Goal: Task Accomplishment & Management: Use online tool/utility

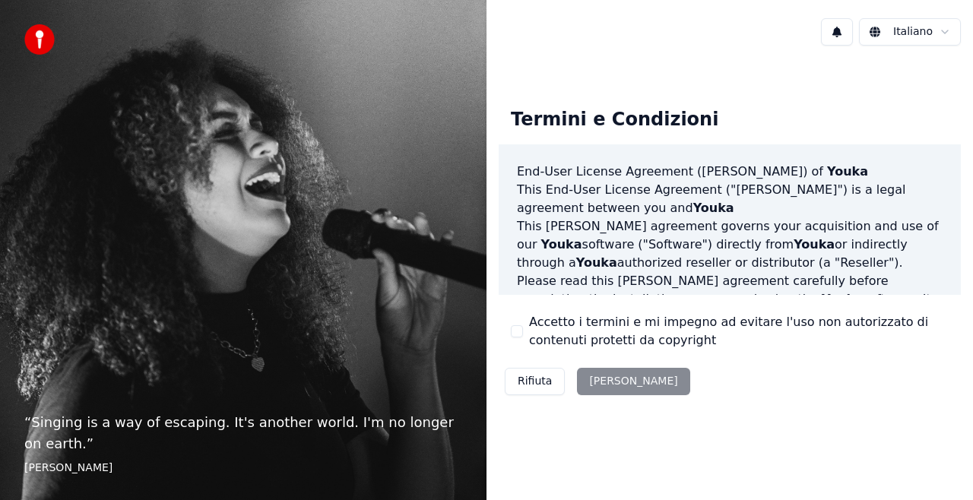
click at [591, 391] on div "Rifiuta Accetta" at bounding box center [598, 382] width 198 height 40
click at [608, 373] on div "Rifiuta Accetta" at bounding box center [598, 382] width 198 height 40
drag, startPoint x: 530, startPoint y: 327, endPoint x: 519, endPoint y: 330, distance: 11.8
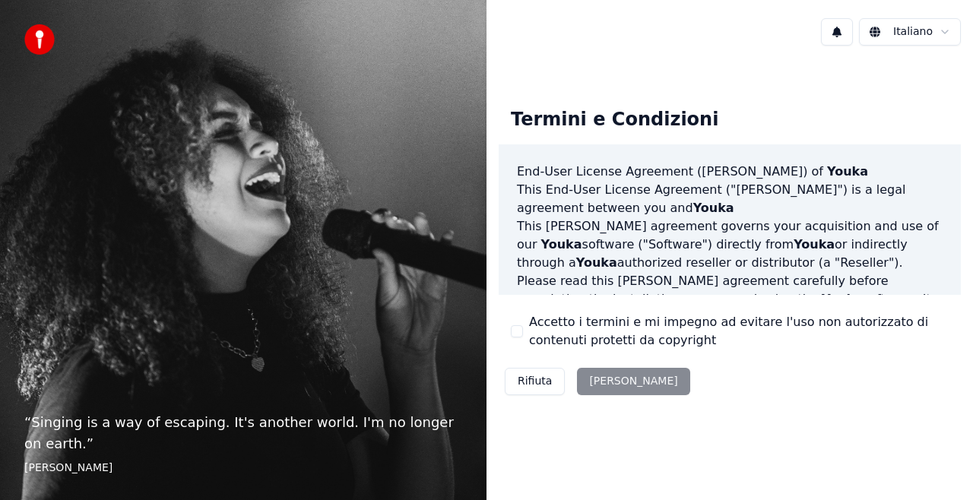
click at [519, 330] on div "Accetto i termini e mi impegno ad evitare l'uso non autorizzato di contenuti pr…" at bounding box center [730, 331] width 438 height 37
click at [519, 330] on button "Accetto i termini e mi impegno ad evitare l'uso non autorizzato di contenuti pr…" at bounding box center [517, 332] width 12 height 12
click at [584, 372] on button "Accetta" at bounding box center [633, 381] width 113 height 27
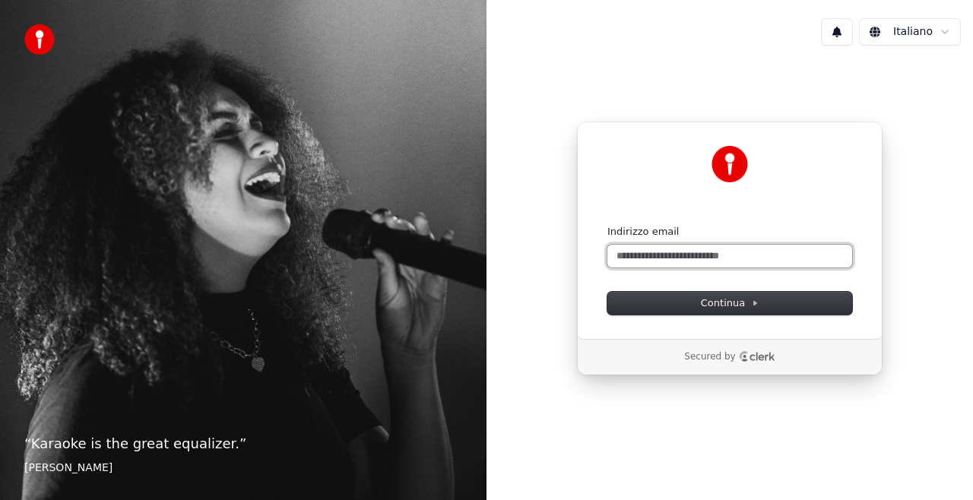
click at [739, 259] on input "Indirizzo email" at bounding box center [730, 256] width 245 height 23
click at [718, 315] on div "**********" at bounding box center [730, 231] width 306 height 218
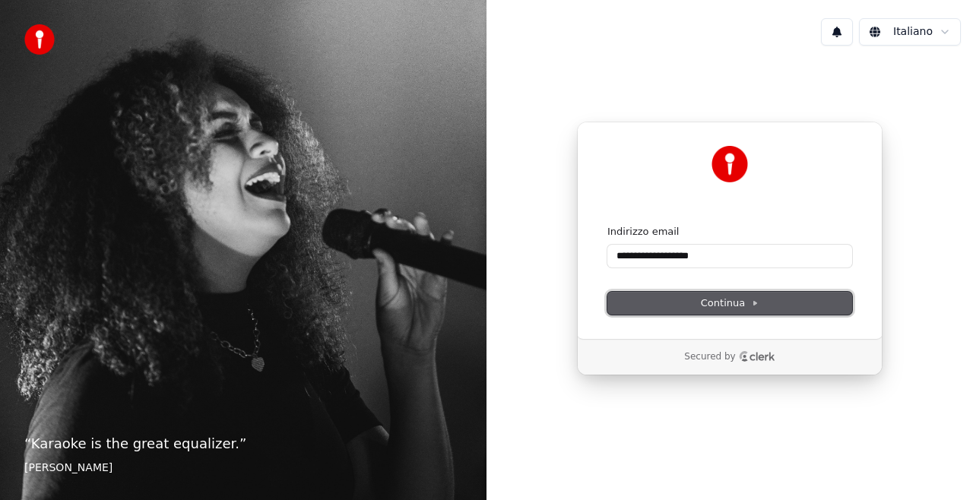
click at [742, 306] on span "Continua" at bounding box center [730, 304] width 58 height 14
type input "**********"
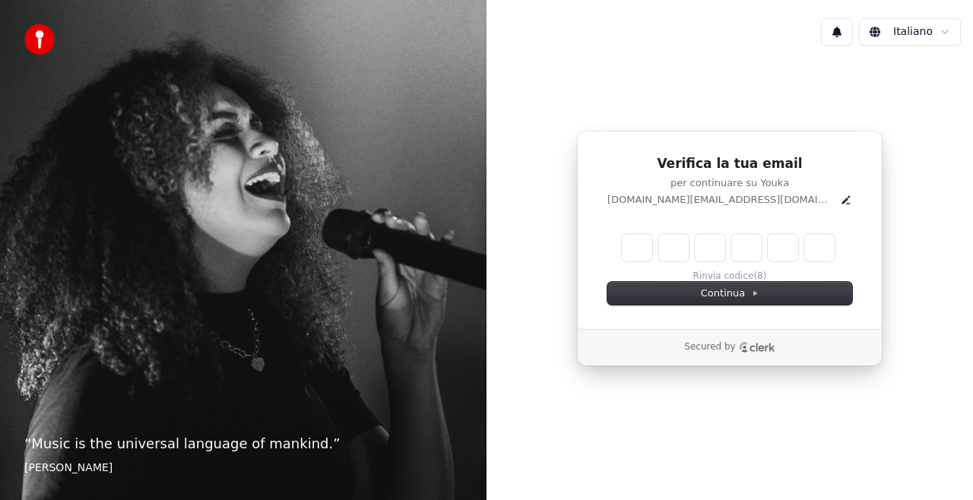
type input "*"
type input "**"
type input "*"
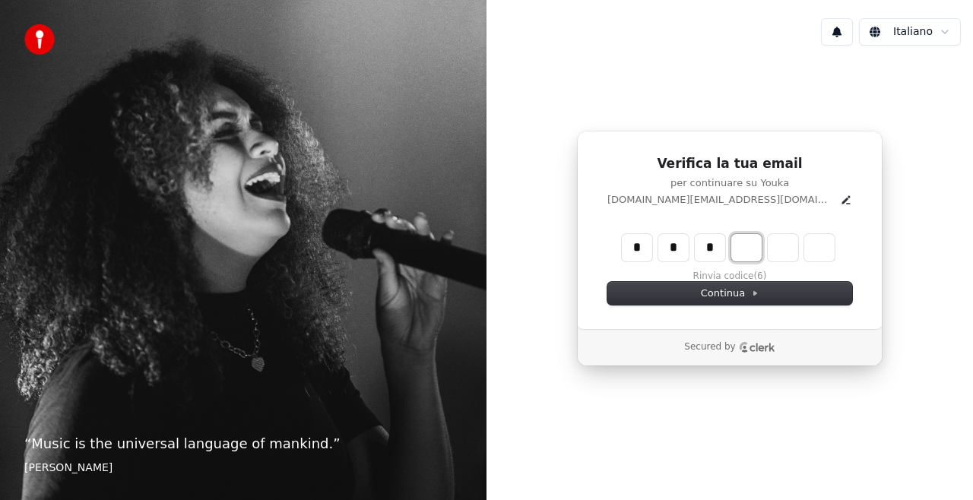
type input "***"
type input "*"
type input "****"
type input "*"
type input "******"
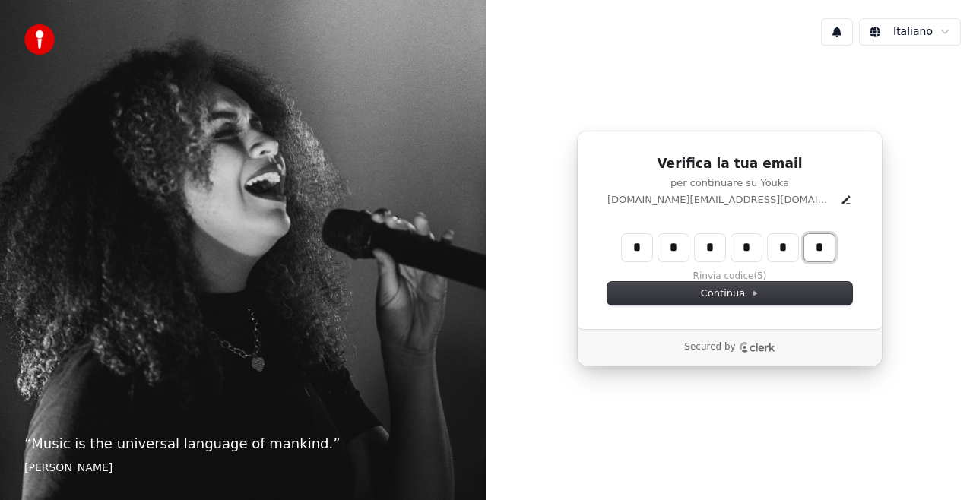
type input "*"
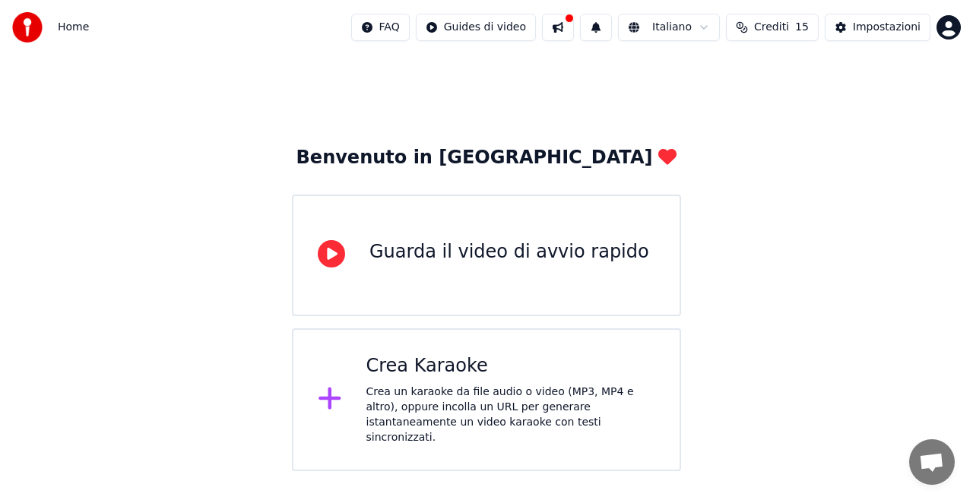
click at [777, 32] on span "Crediti" at bounding box center [771, 27] width 35 height 15
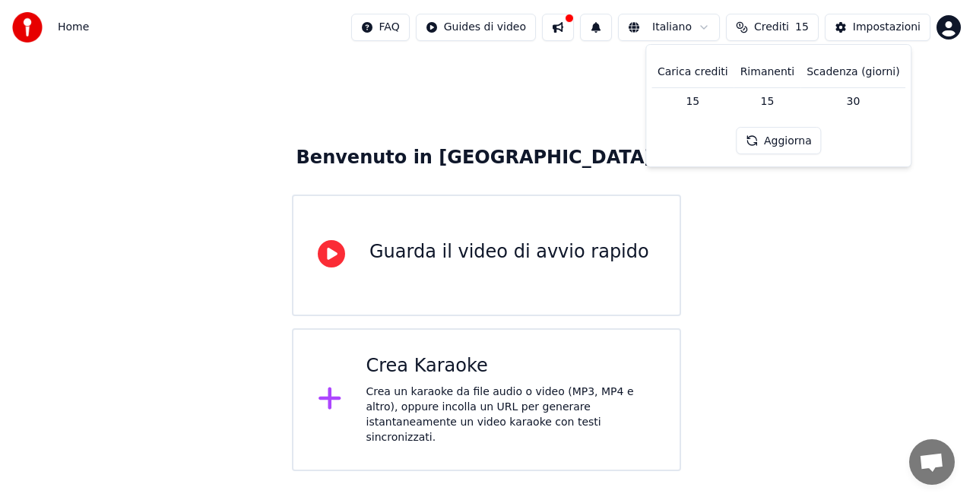
click at [735, 265] on div "Benvenuto in Youka Guarda il video di avvio rapido Crea Karaoke Crea un karaoke…" at bounding box center [486, 263] width 973 height 417
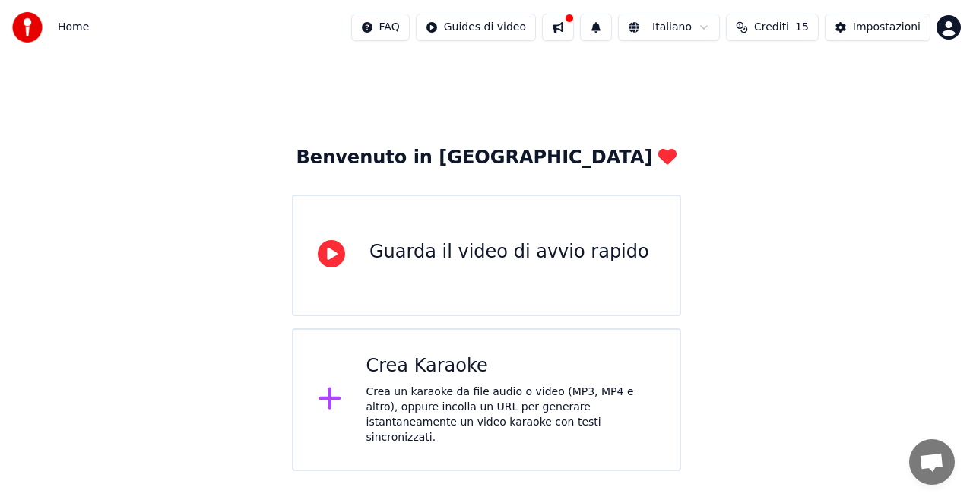
click at [973, 335] on div "Benvenuto in Youka Guarda il video di avvio rapido Crea Karaoke Crea un karaoke…" at bounding box center [486, 263] width 973 height 417
click at [424, 268] on div "Guarda il video di avvio rapido" at bounding box center [510, 255] width 280 height 30
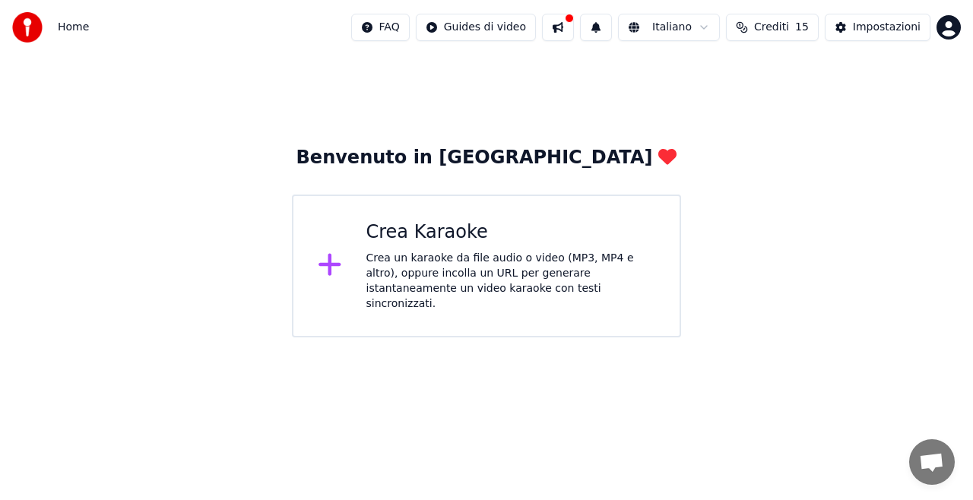
click at [421, 282] on div "Crea un karaoke da file audio o video (MP3, MP4 e altro), oppure incolla un URL…" at bounding box center [512, 281] width 290 height 61
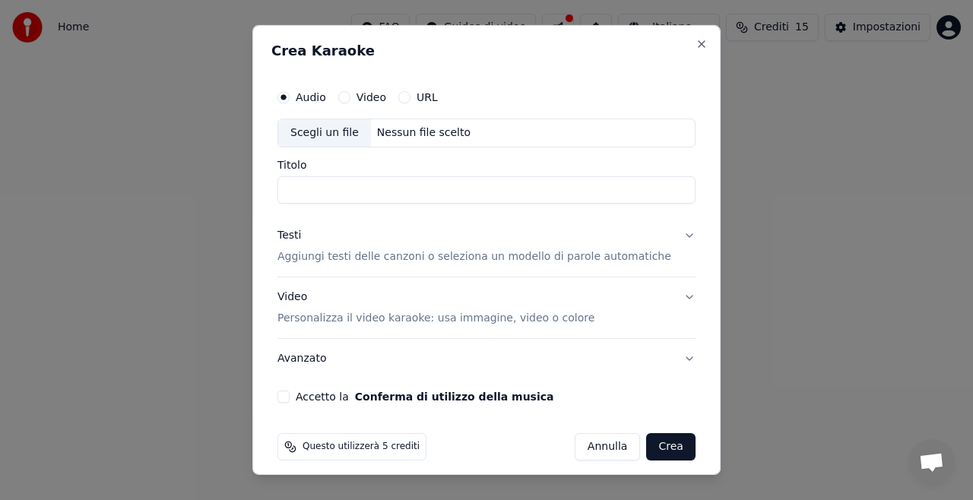
click at [367, 187] on input "Titolo" at bounding box center [487, 189] width 418 height 27
type input "**********"
click at [411, 99] on button "URL" at bounding box center [405, 97] width 12 height 12
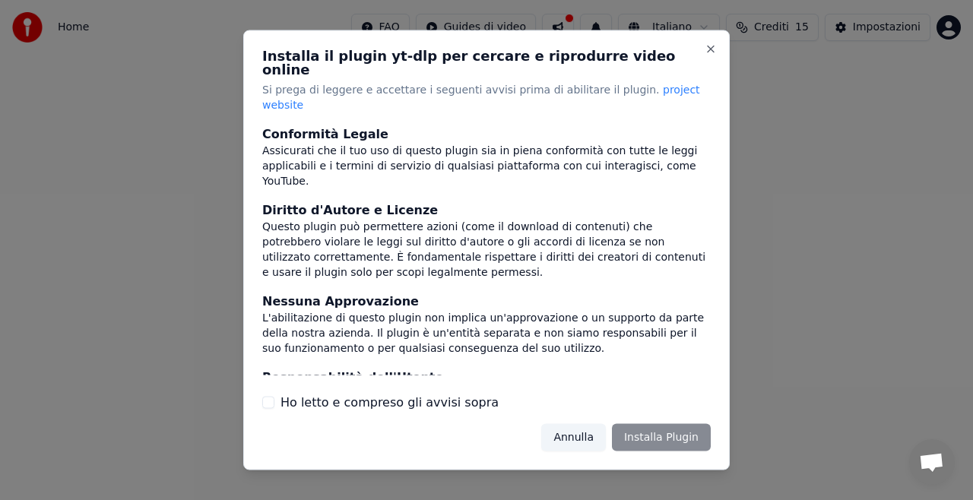
click at [263, 396] on button "Ho letto e compreso gli avvisi sopra" at bounding box center [268, 402] width 12 height 12
click at [664, 424] on button "Installa Plugin" at bounding box center [661, 437] width 99 height 27
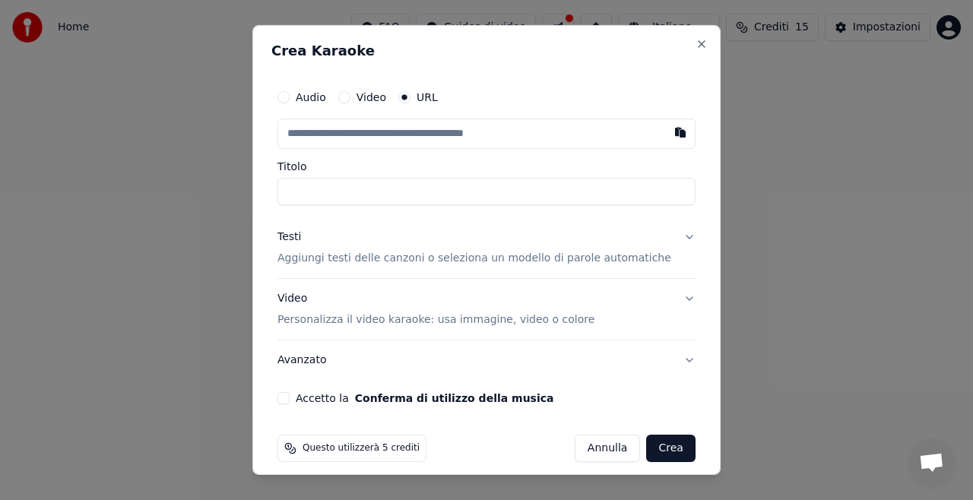
click at [459, 143] on input "text" at bounding box center [487, 134] width 418 height 30
paste input "**********"
type input "**********"
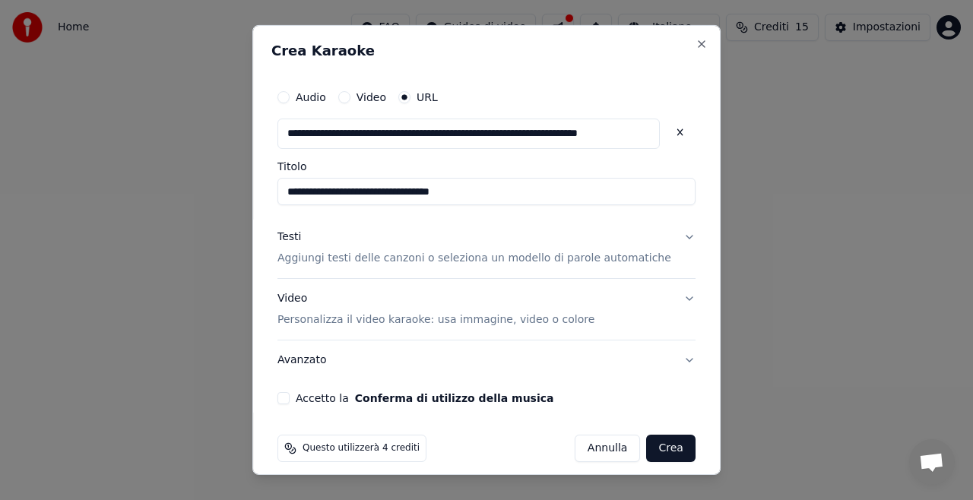
click at [647, 439] on button "Crea" at bounding box center [671, 448] width 49 height 27
type input "**********"
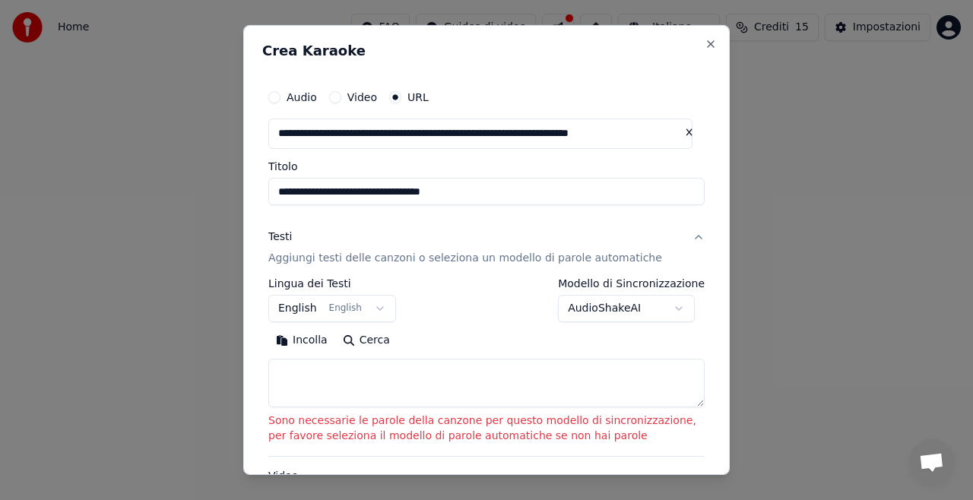
click at [341, 304] on button "English English" at bounding box center [332, 308] width 128 height 27
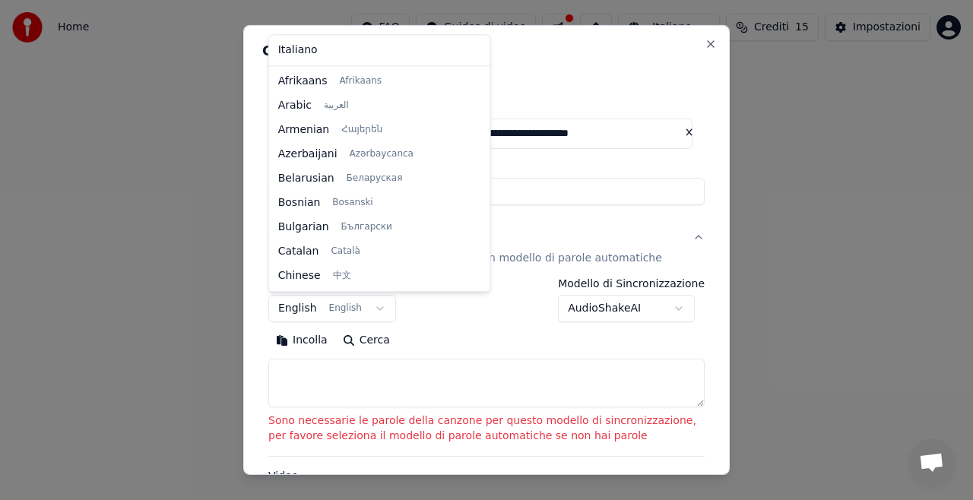
scroll to position [122, 0]
click at [480, 203] on div at bounding box center [484, 178] width 8 height 219
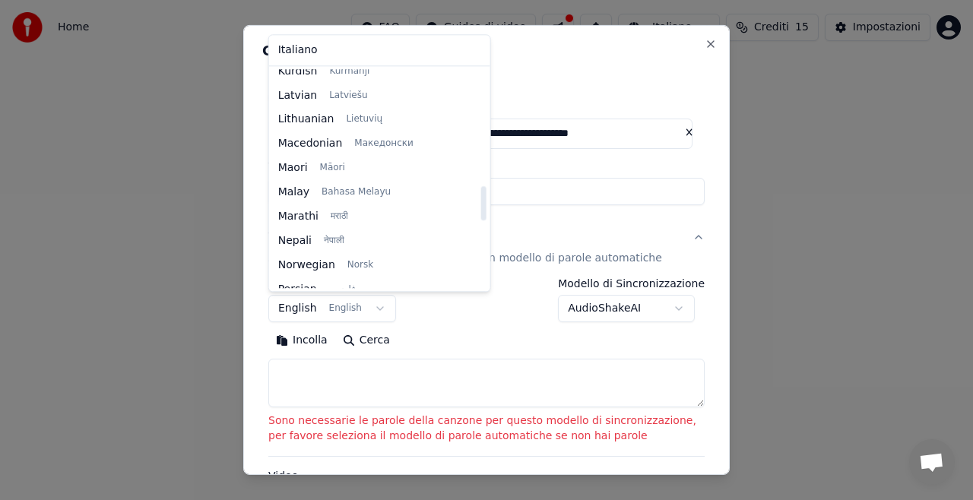
click at [442, 116] on div "Italiano Afrikaans Afrikaans Arabic العربية Armenian Հայերեն Azerbaijani Azərba…" at bounding box center [379, 163] width 221 height 256
click at [480, 114] on div at bounding box center [484, 178] width 8 height 219
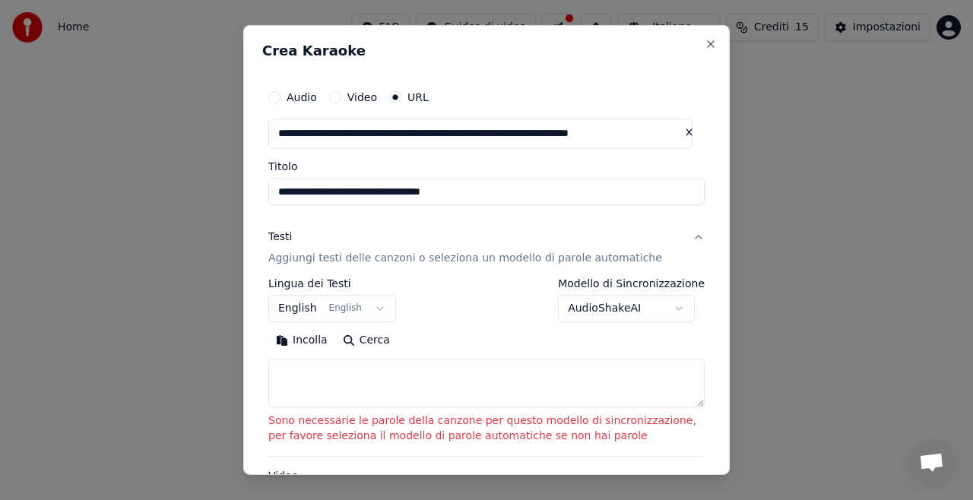
click at [360, 310] on button "English English" at bounding box center [332, 308] width 128 height 27
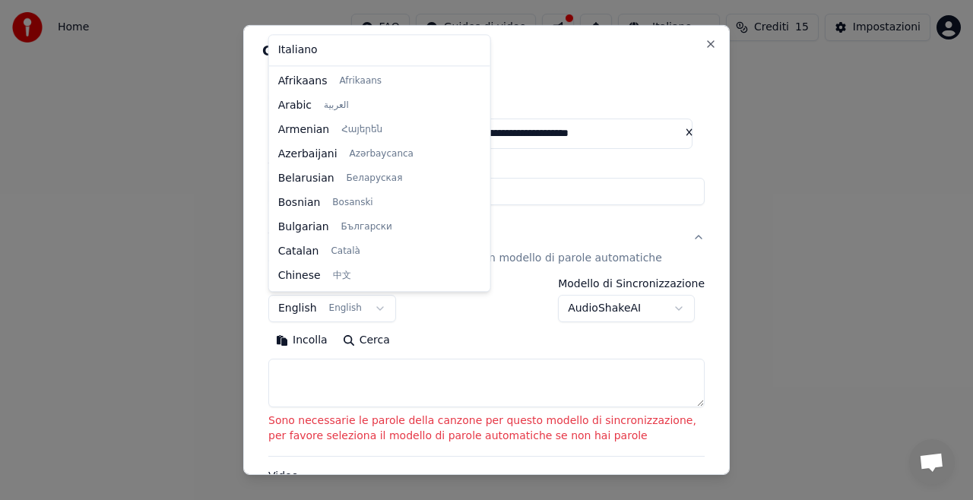
scroll to position [122, 0]
click at [480, 256] on div at bounding box center [484, 178] width 8 height 219
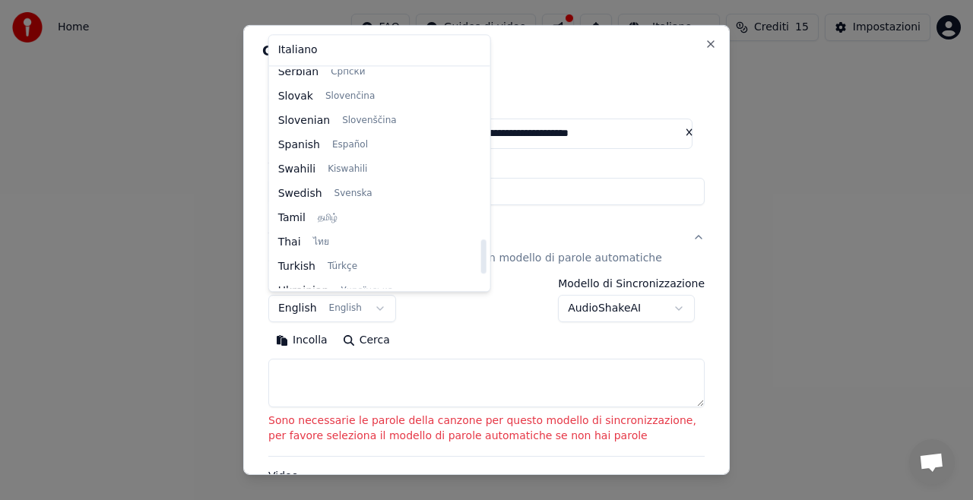
click at [436, 167] on div "Italiano Afrikaans Afrikaans Arabic العربية Armenian Հայերեն Azerbaijani Azərba…" at bounding box center [379, 163] width 221 height 256
click at [480, 167] on div at bounding box center [484, 178] width 8 height 219
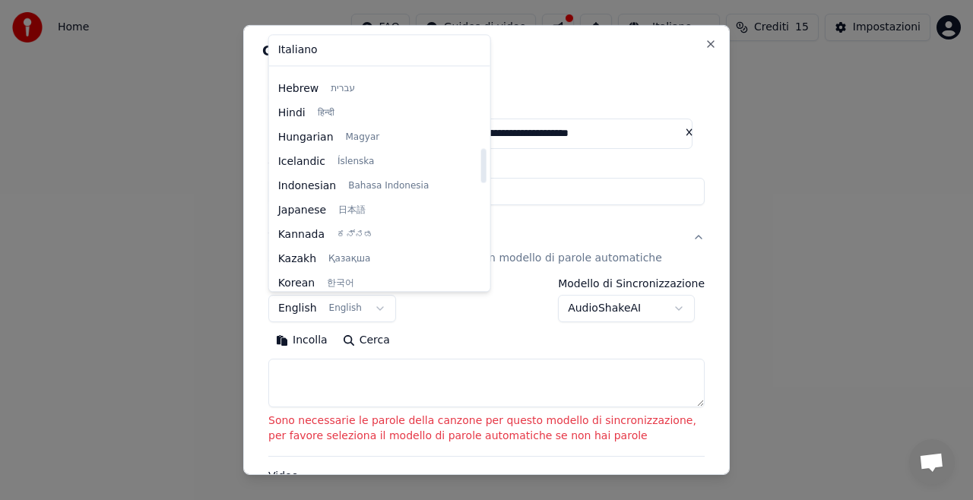
scroll to position [500, 0]
drag, startPoint x: 438, startPoint y: 168, endPoint x: 430, endPoint y: 167, distance: 7.6
click at [481, 167] on div at bounding box center [483, 166] width 5 height 34
select select "**"
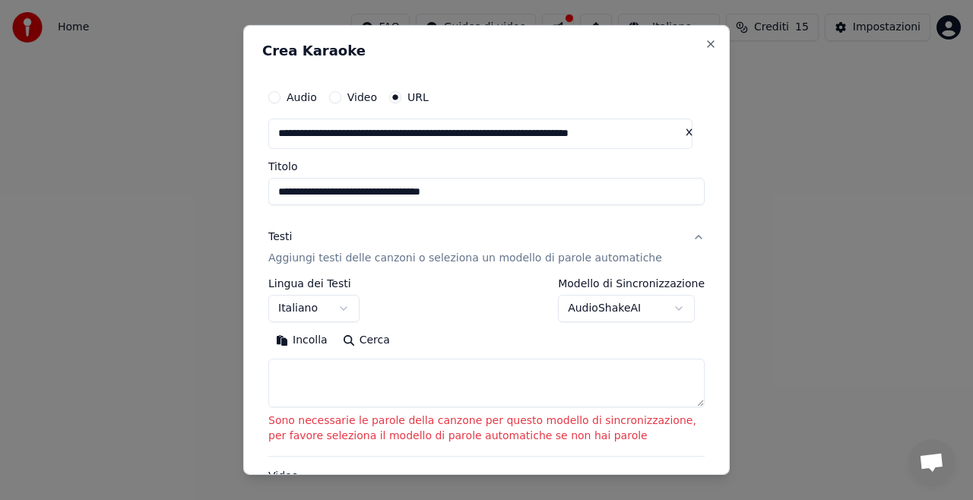
click at [614, 316] on button "AudioShakeAI" at bounding box center [626, 308] width 137 height 27
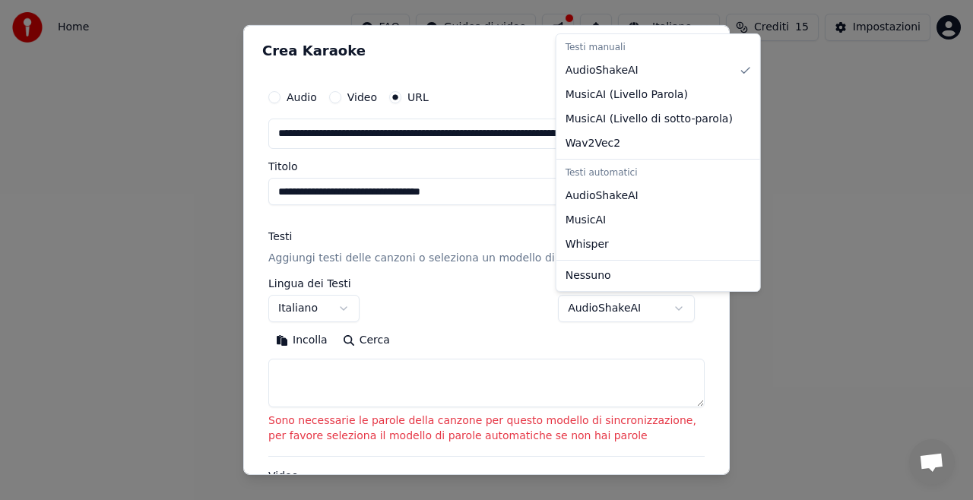
click at [614, 316] on div at bounding box center [486, 250] width 973 height 500
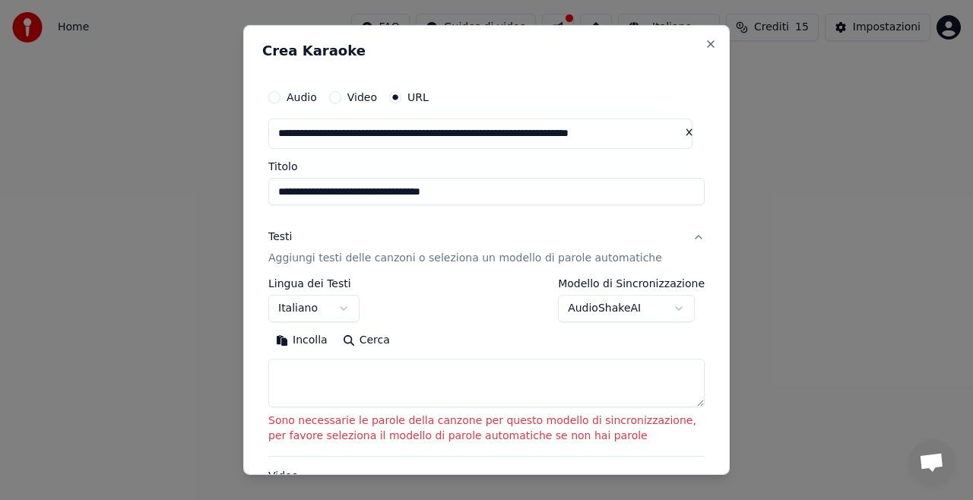
scroll to position [210, 0]
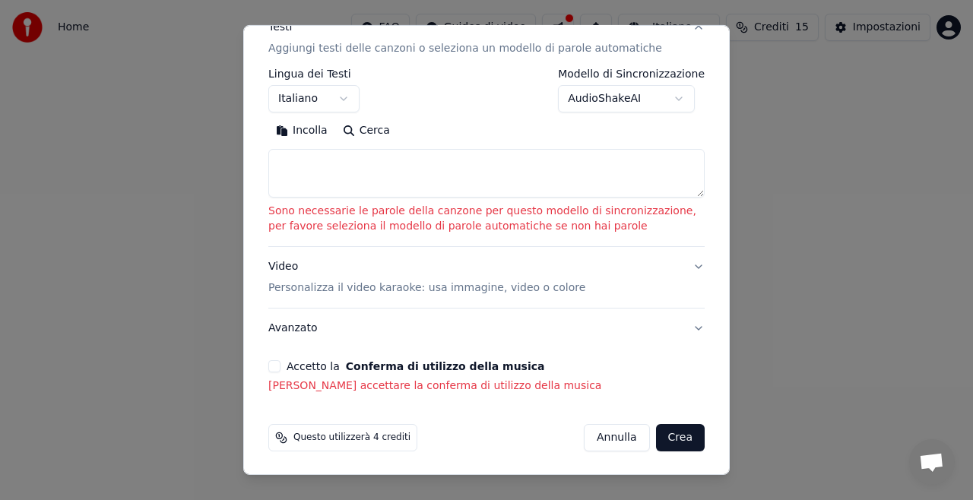
click at [648, 111] on body "**********" at bounding box center [486, 169] width 973 height 338
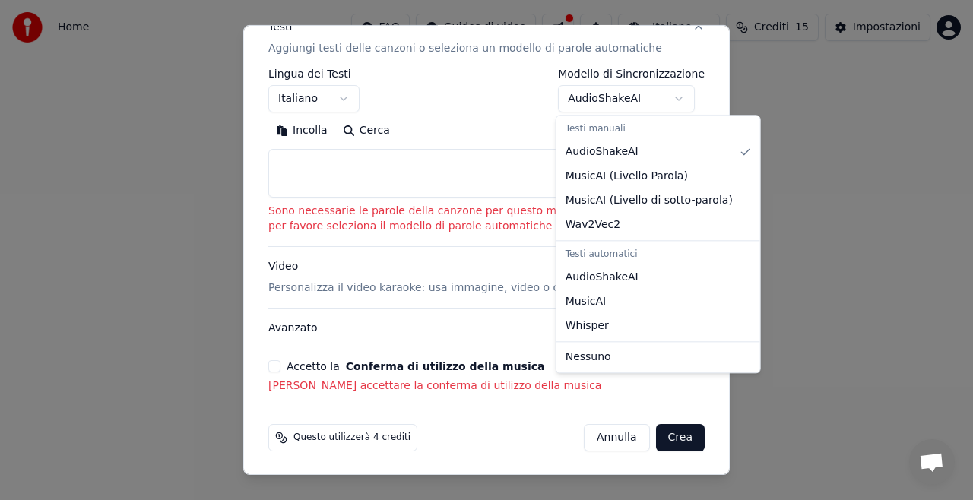
click at [519, 107] on div at bounding box center [486, 250] width 973 height 500
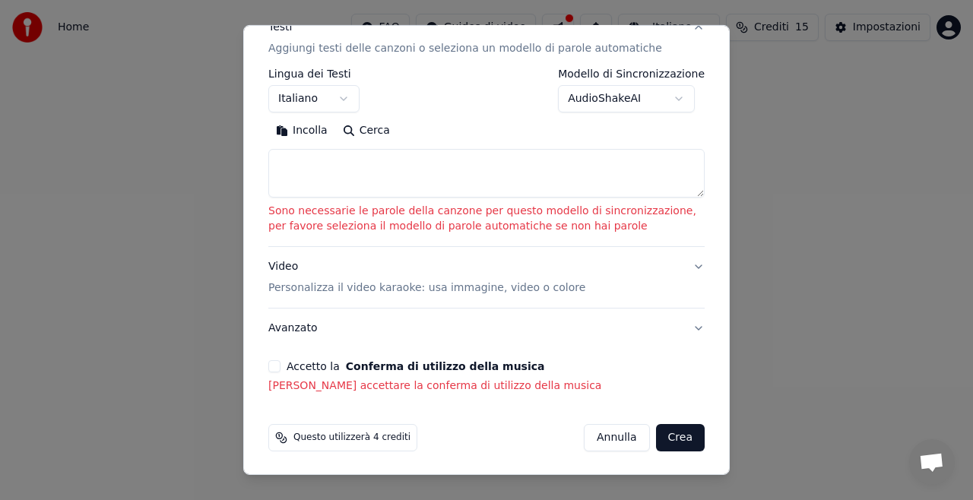
click at [566, 46] on p "Aggiungi testi delle canzoni o seleziona un modello di parole automatiche" at bounding box center [465, 48] width 394 height 15
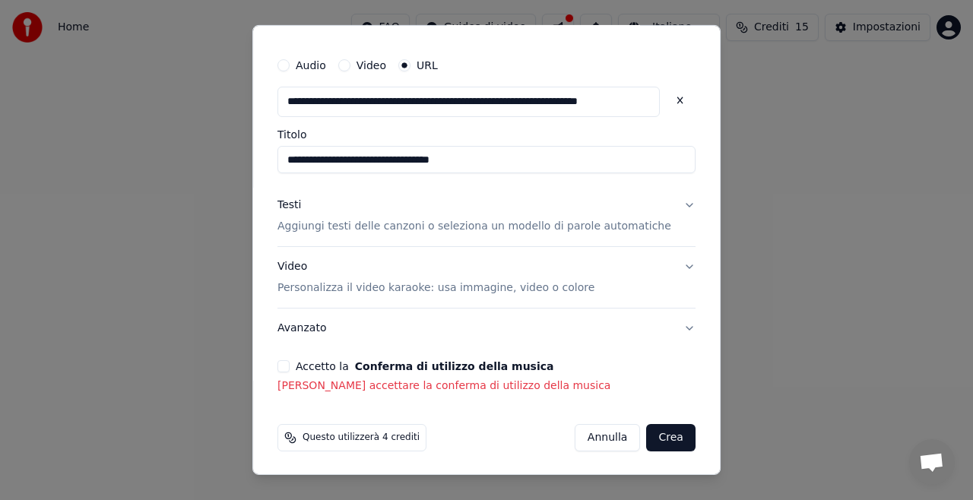
scroll to position [32, 0]
click at [661, 207] on button "Testi Aggiungi testi delle canzoni o seleziona un modello di parole automatiche" at bounding box center [487, 216] width 418 height 61
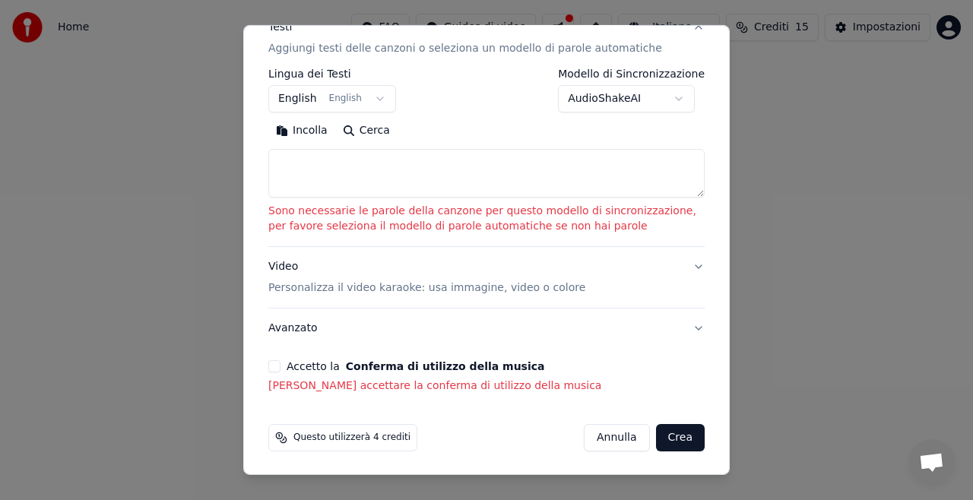
scroll to position [0, 0]
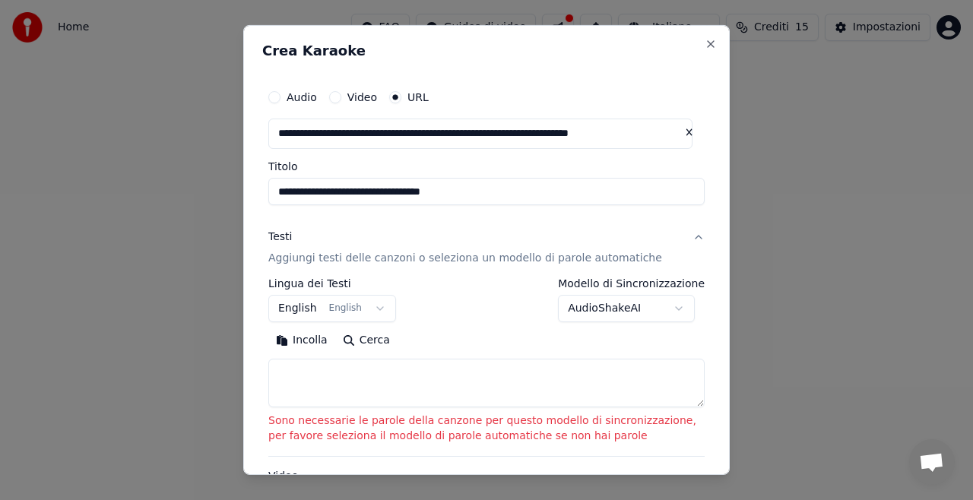
click at [713, 385] on div "**********" at bounding box center [486, 250] width 487 height 450
click at [686, 238] on button "Testi Aggiungi testi delle canzoni o seleziona un modello di parole automatiche" at bounding box center [486, 248] width 437 height 61
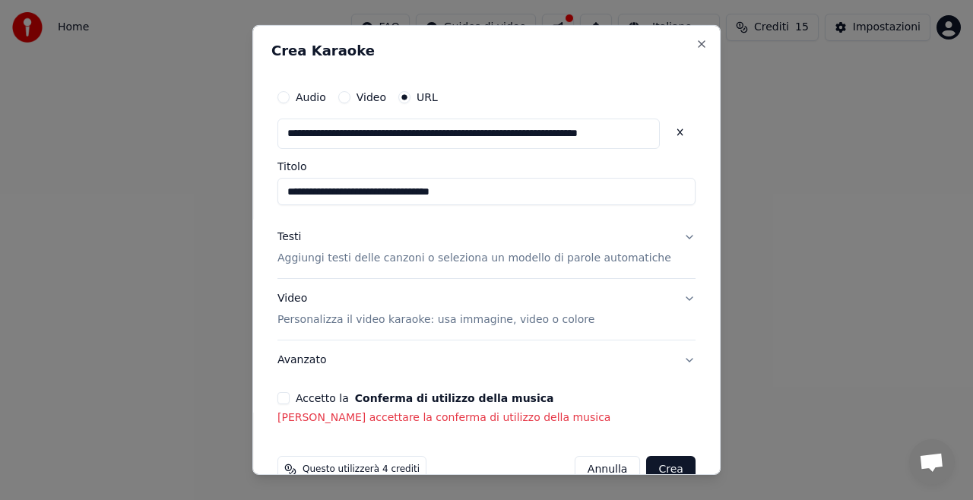
click at [670, 241] on button "Testi Aggiungi testi delle canzoni o seleziona un modello di parole automatiche" at bounding box center [487, 248] width 418 height 61
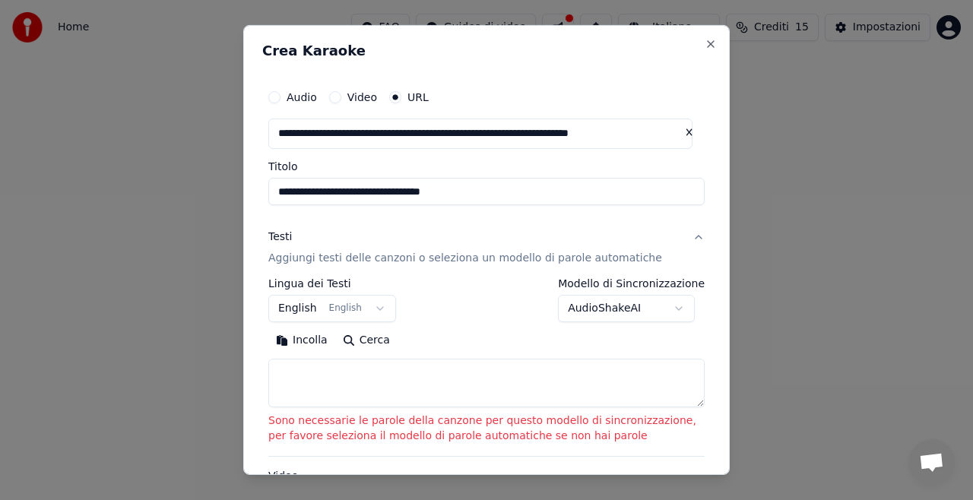
click at [359, 312] on button "English English" at bounding box center [332, 308] width 128 height 27
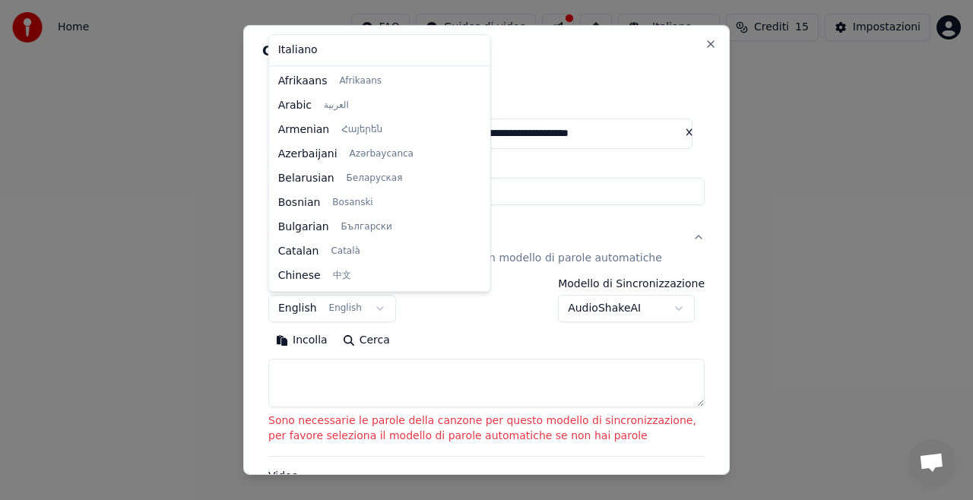
scroll to position [122, 0]
select select "**"
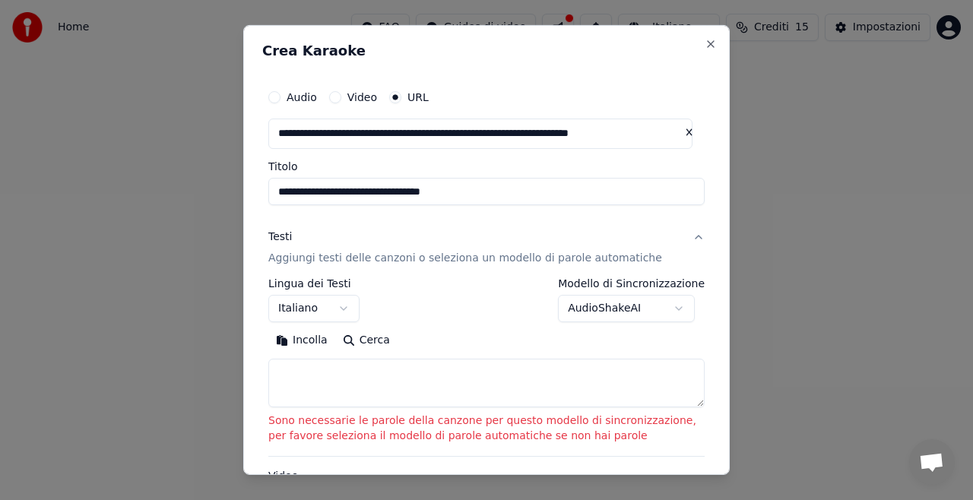
click at [675, 301] on button "AudioShakeAI" at bounding box center [626, 308] width 137 height 27
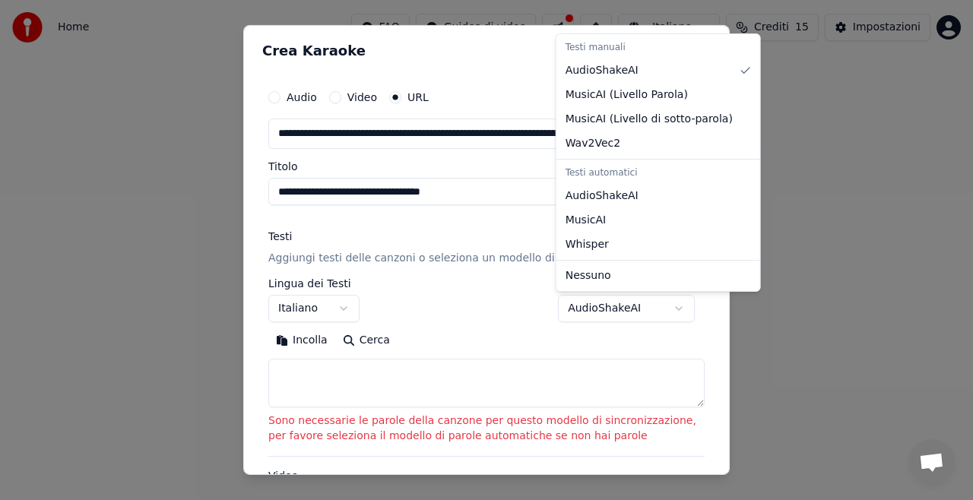
select select "**********"
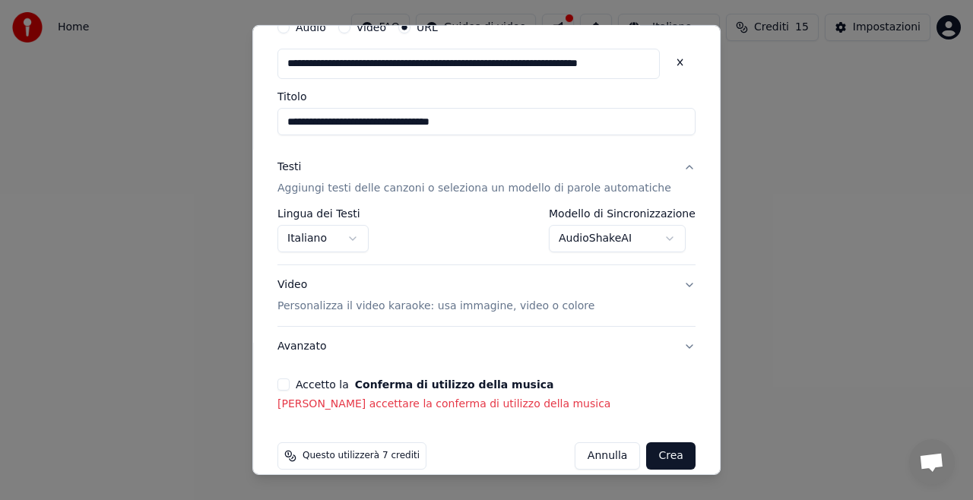
scroll to position [88, 0]
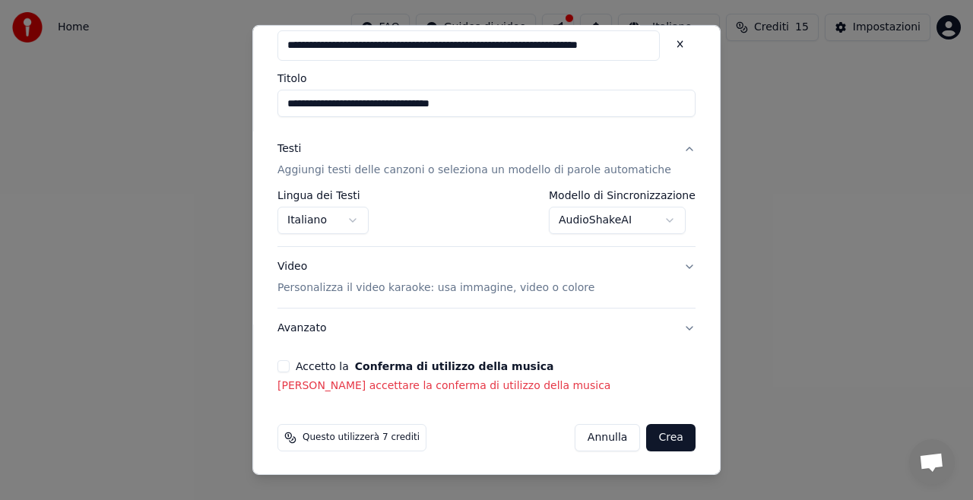
click at [290, 361] on button "Accetto la Conferma di utilizzo della musica" at bounding box center [284, 366] width 12 height 12
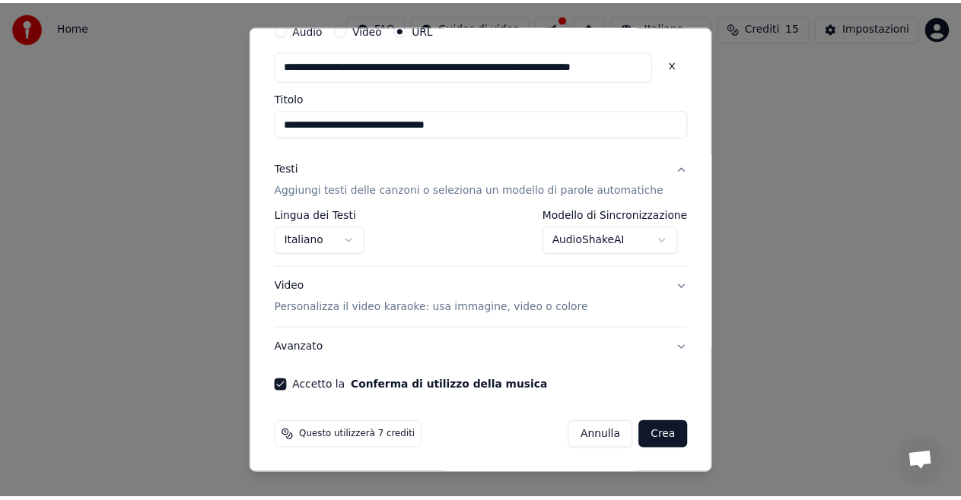
scroll to position [67, 0]
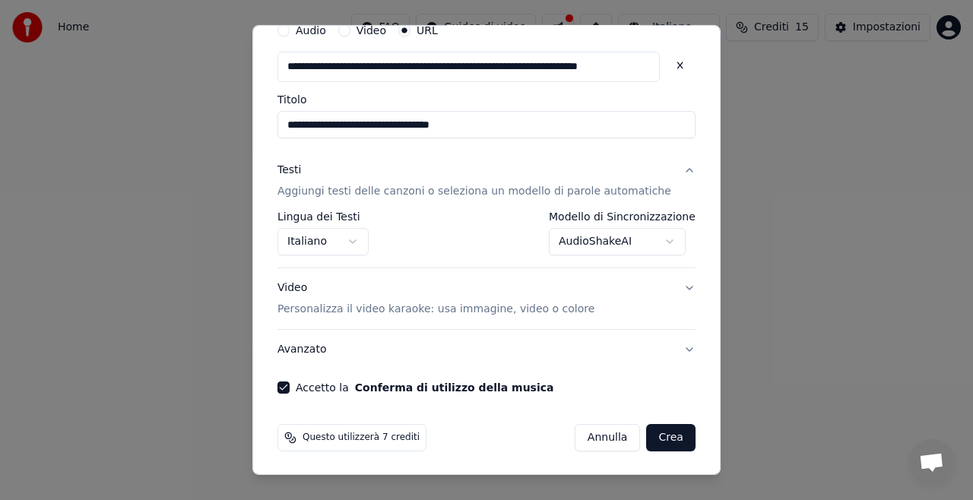
click at [647, 435] on button "Crea" at bounding box center [671, 437] width 49 height 27
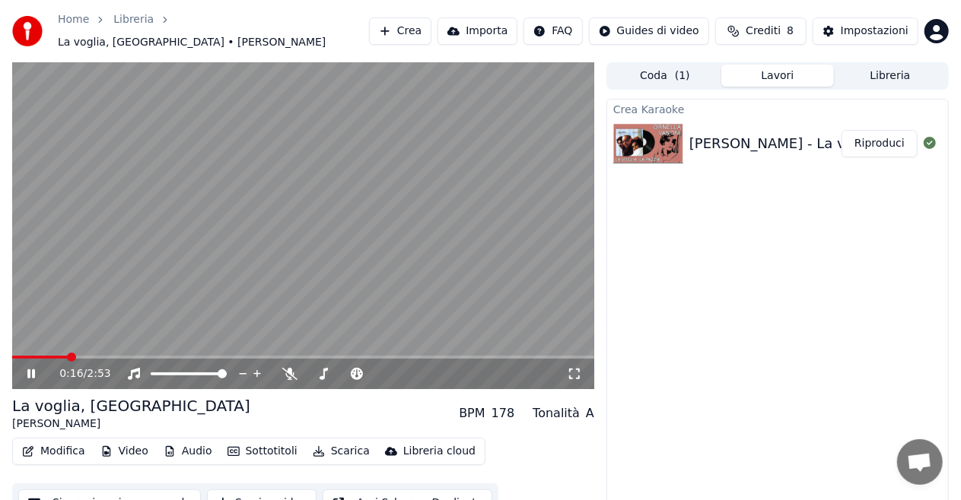
click at [563, 415] on div "Tonalità" at bounding box center [555, 414] width 47 height 18
click at [581, 405] on div "Tonalità A" at bounding box center [563, 414] width 62 height 18
click at [551, 406] on div "Tonalità" at bounding box center [555, 414] width 47 height 18
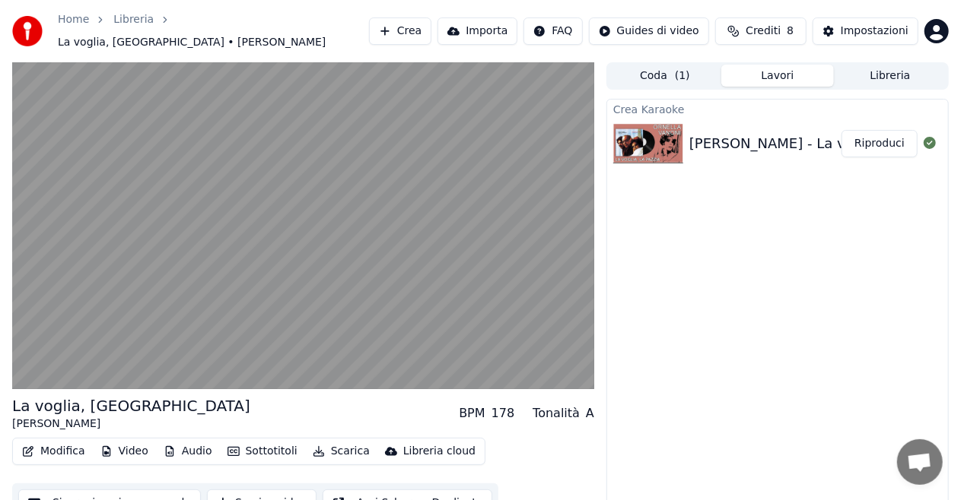
click at [80, 446] on button "Modifica" at bounding box center [53, 451] width 75 height 21
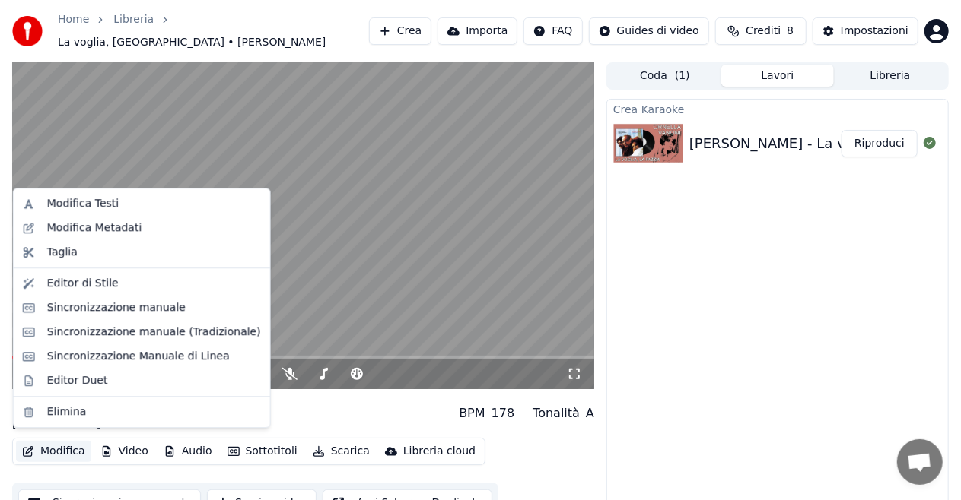
click at [325, 224] on video at bounding box center [303, 225] width 582 height 327
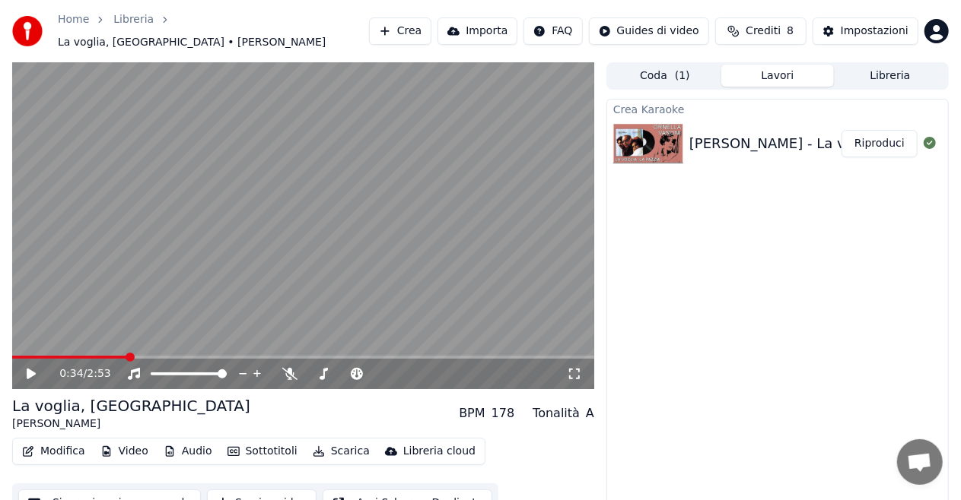
click at [56, 441] on button "Modifica" at bounding box center [53, 451] width 75 height 21
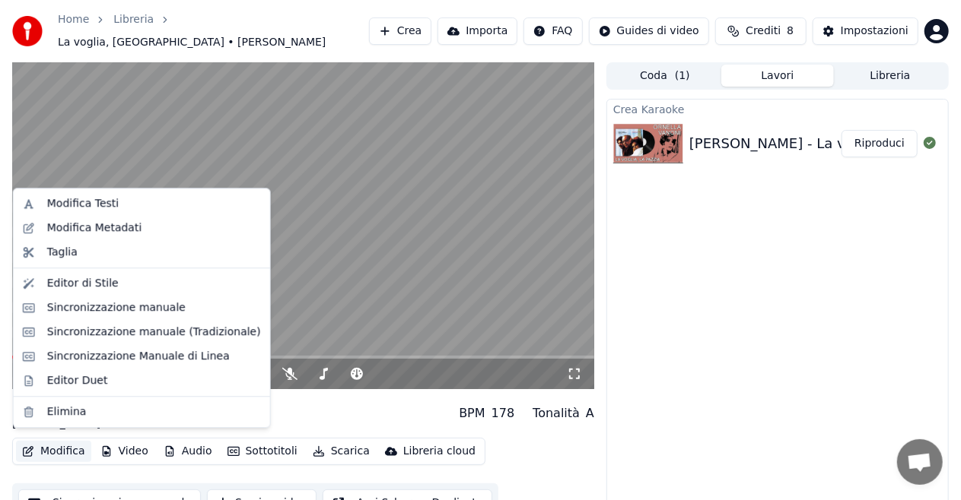
click at [698, 259] on div "Crea Karaoke [PERSON_NAME] - La voglia, la pazzia Riproduci" at bounding box center [777, 311] width 342 height 425
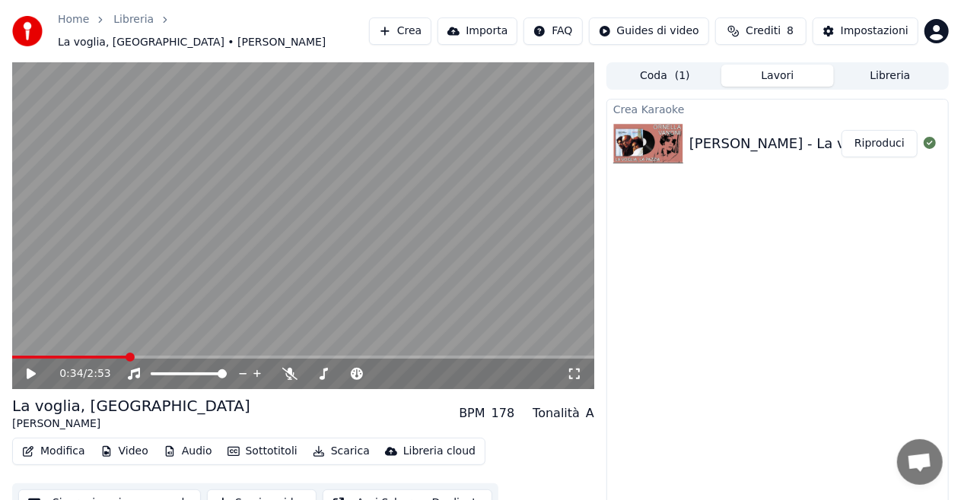
click at [171, 443] on button "Audio" at bounding box center [187, 451] width 61 height 21
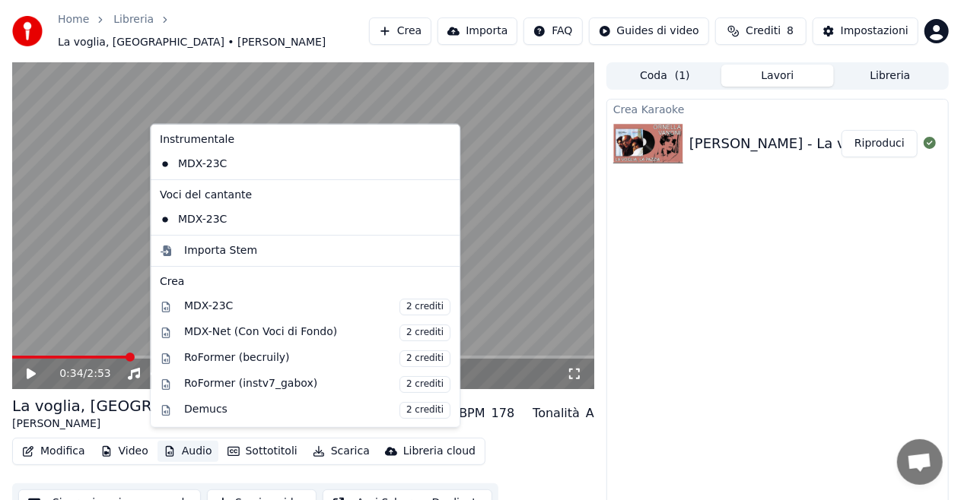
click at [171, 443] on button "Audio" at bounding box center [187, 451] width 61 height 21
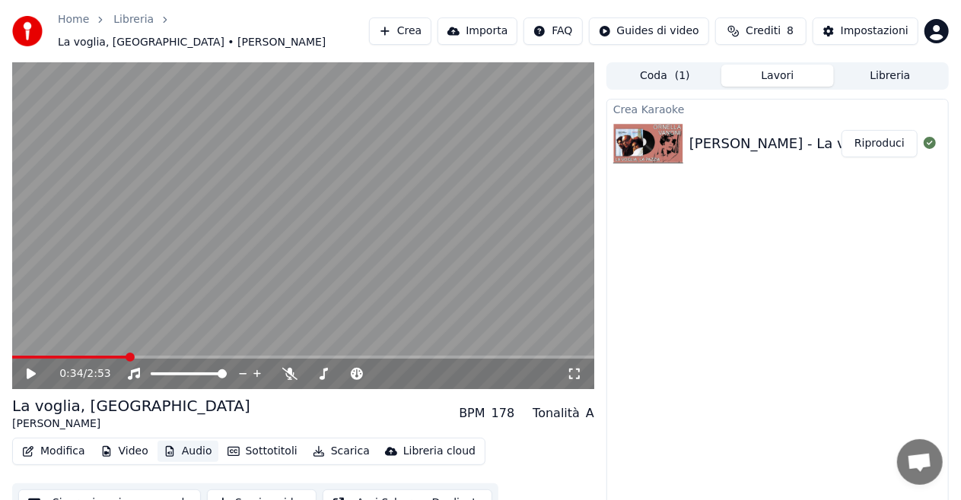
scroll to position [16, 0]
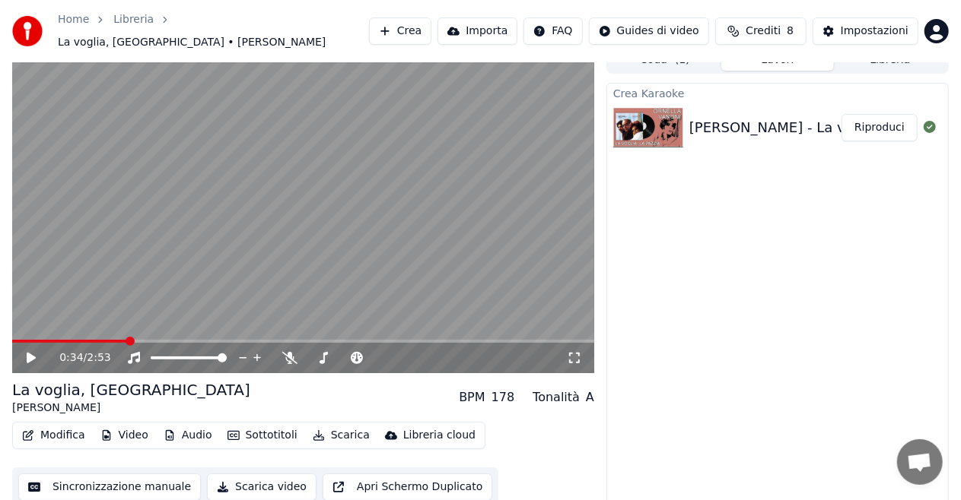
click at [560, 391] on div "Tonalità" at bounding box center [555, 398] width 47 height 18
